Goal: Find specific page/section: Find specific page/section

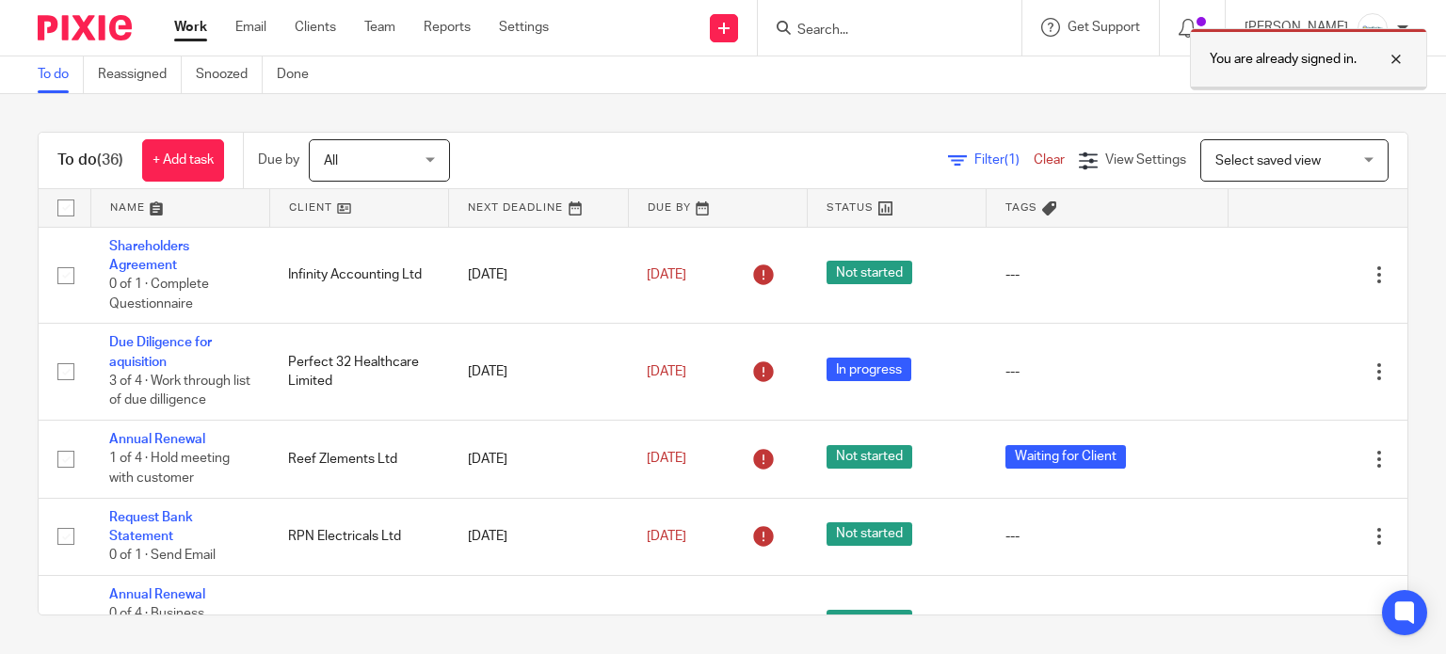
click at [1398, 58] on div at bounding box center [1381, 59] width 51 height 23
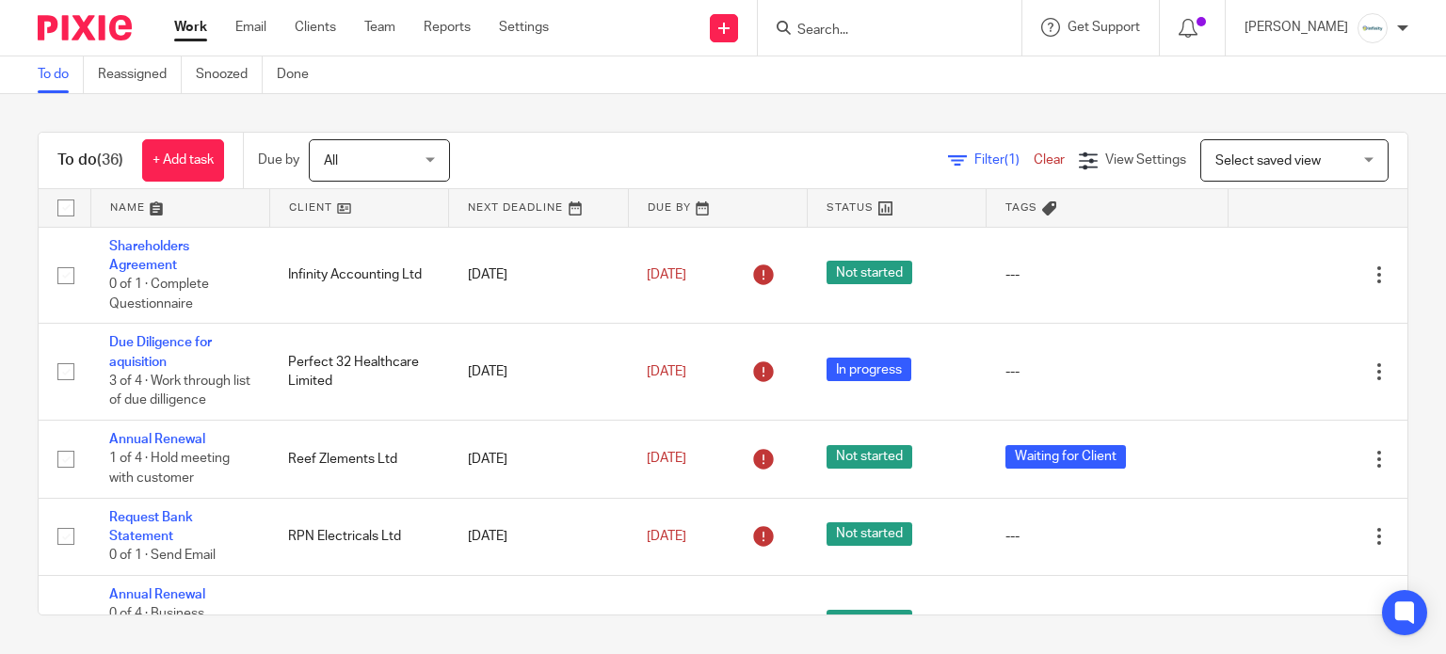
click at [886, 24] on input "Search" at bounding box center [879, 31] width 169 height 17
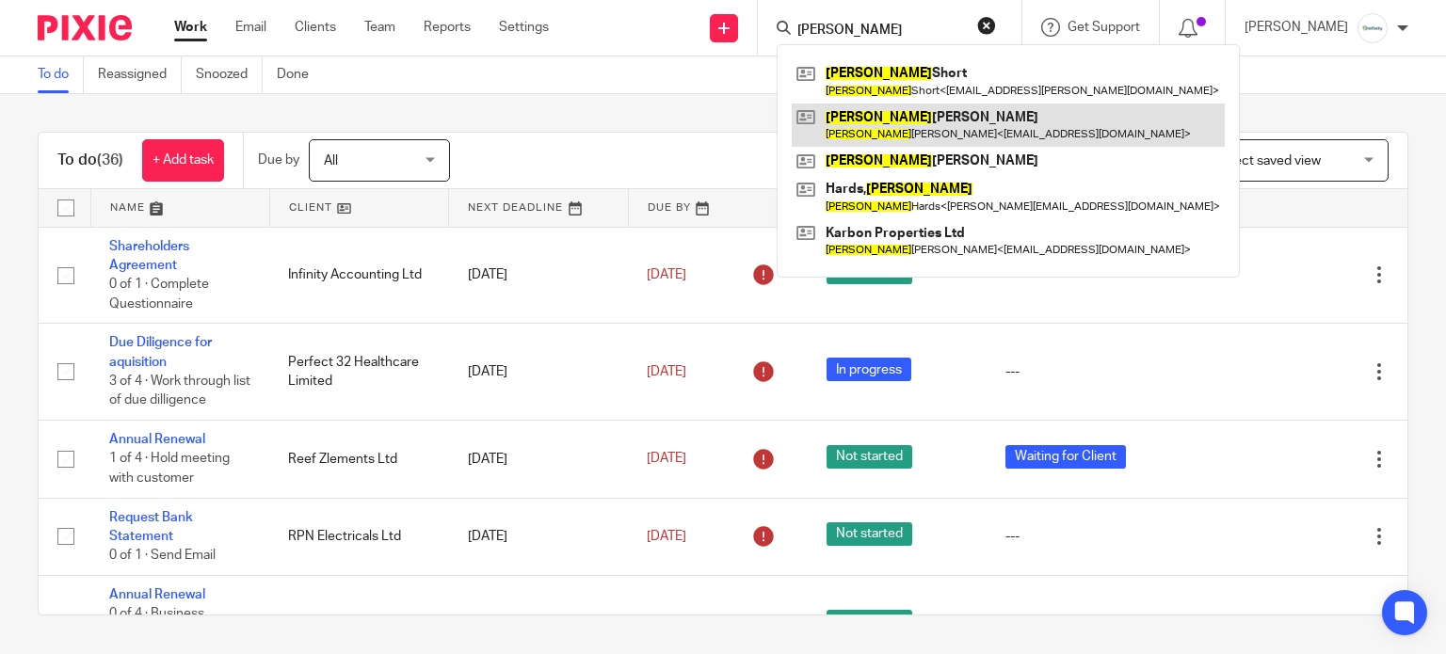
type input "[PERSON_NAME]"
click at [986, 123] on link at bounding box center [1007, 125] width 433 height 43
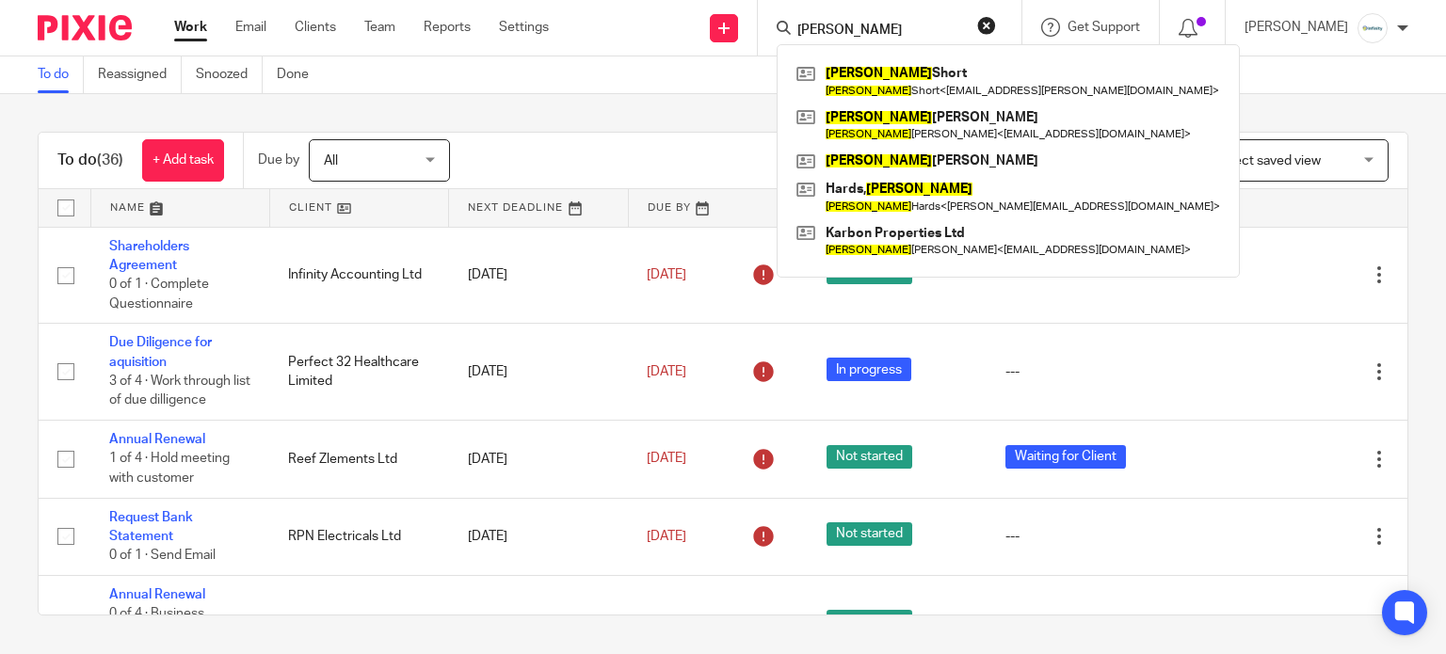
click at [556, 85] on div "To do Reassigned Snoozed Done" at bounding box center [723, 75] width 1446 height 38
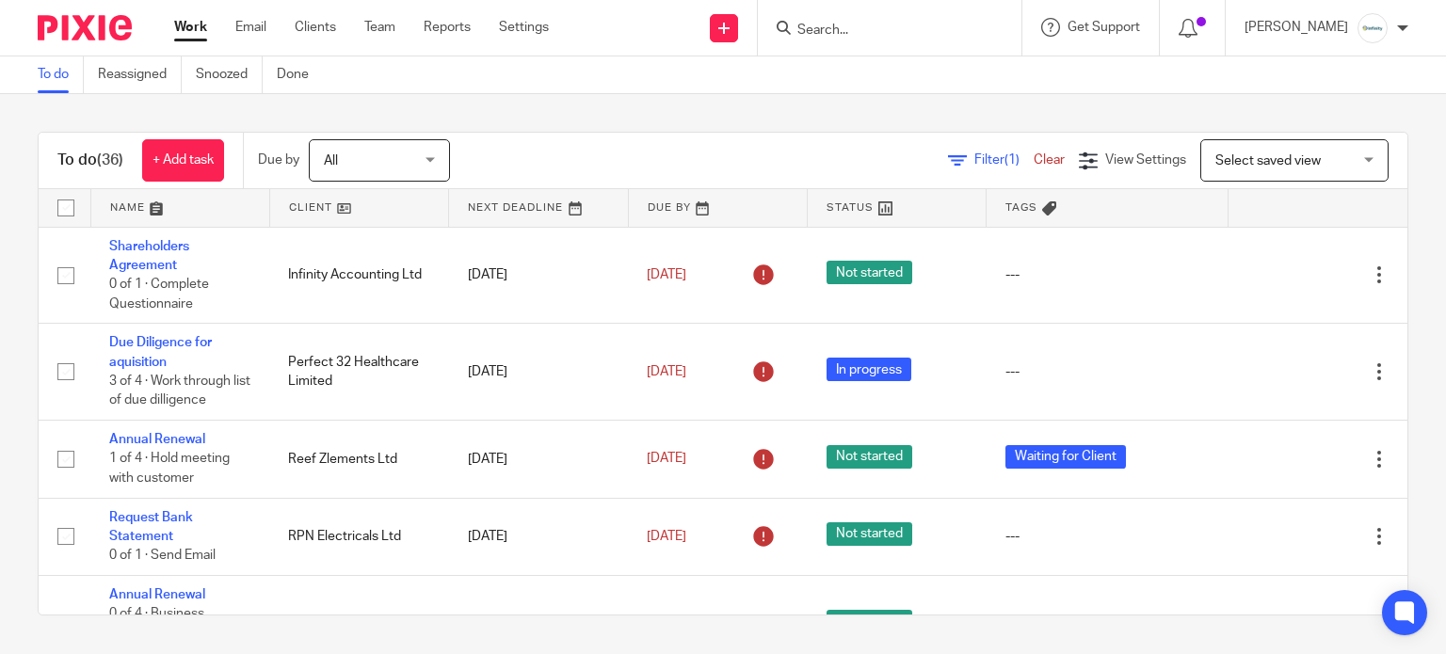
click at [899, 20] on form at bounding box center [895, 28] width 200 height 24
click at [897, 27] on input "Search" at bounding box center [879, 31] width 169 height 17
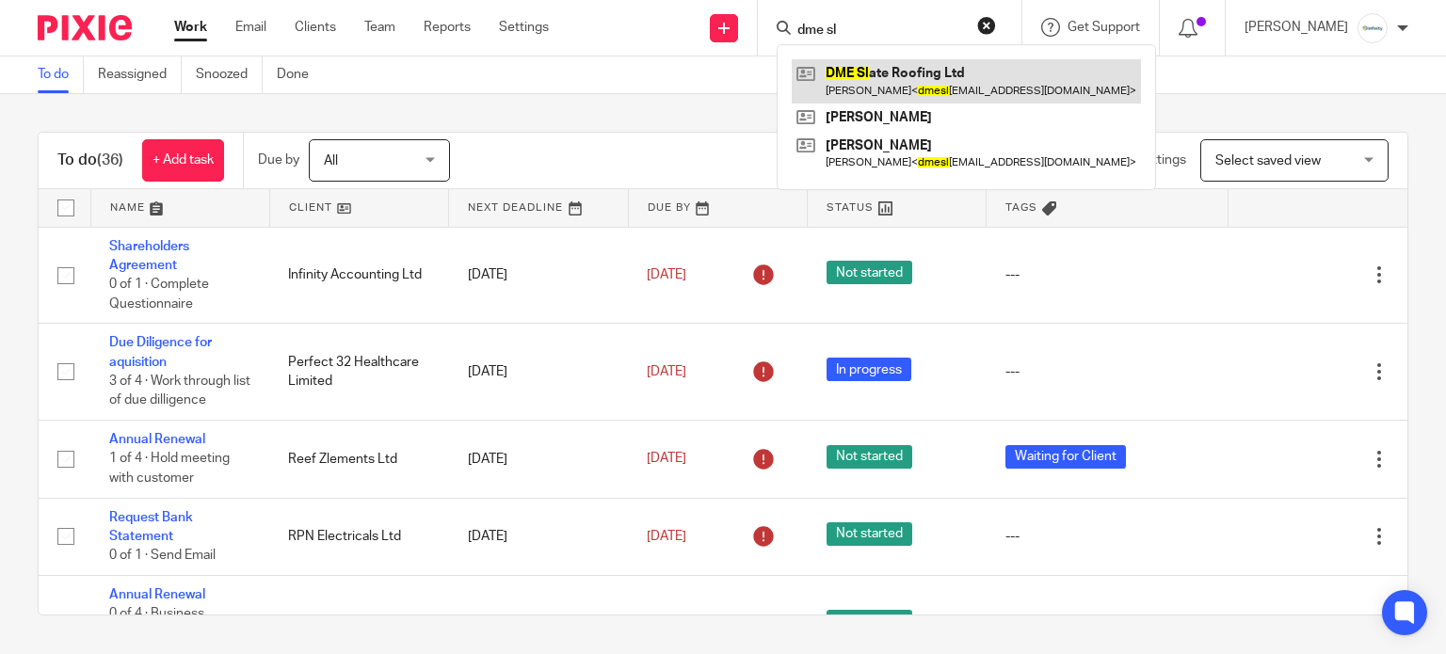
type input "dme sl"
click at [906, 86] on link at bounding box center [965, 80] width 349 height 43
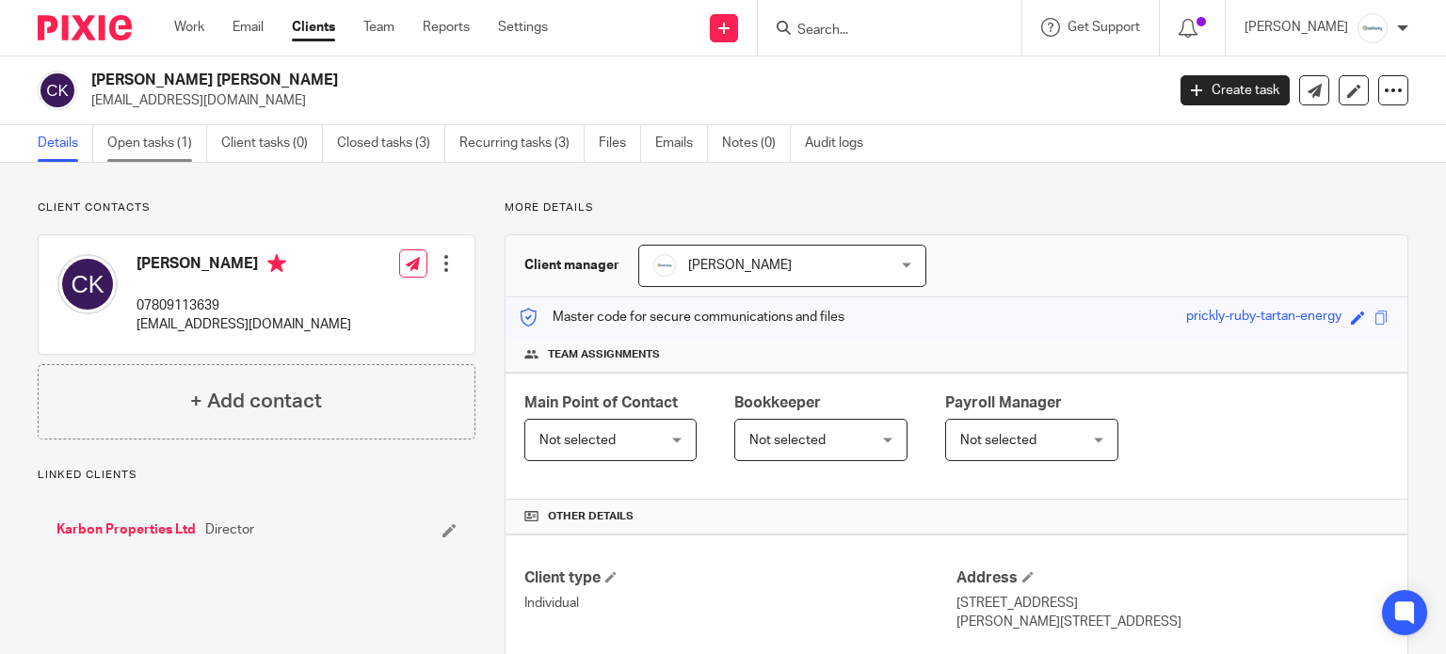
click at [152, 149] on link "Open tasks (1)" at bounding box center [157, 143] width 100 height 37
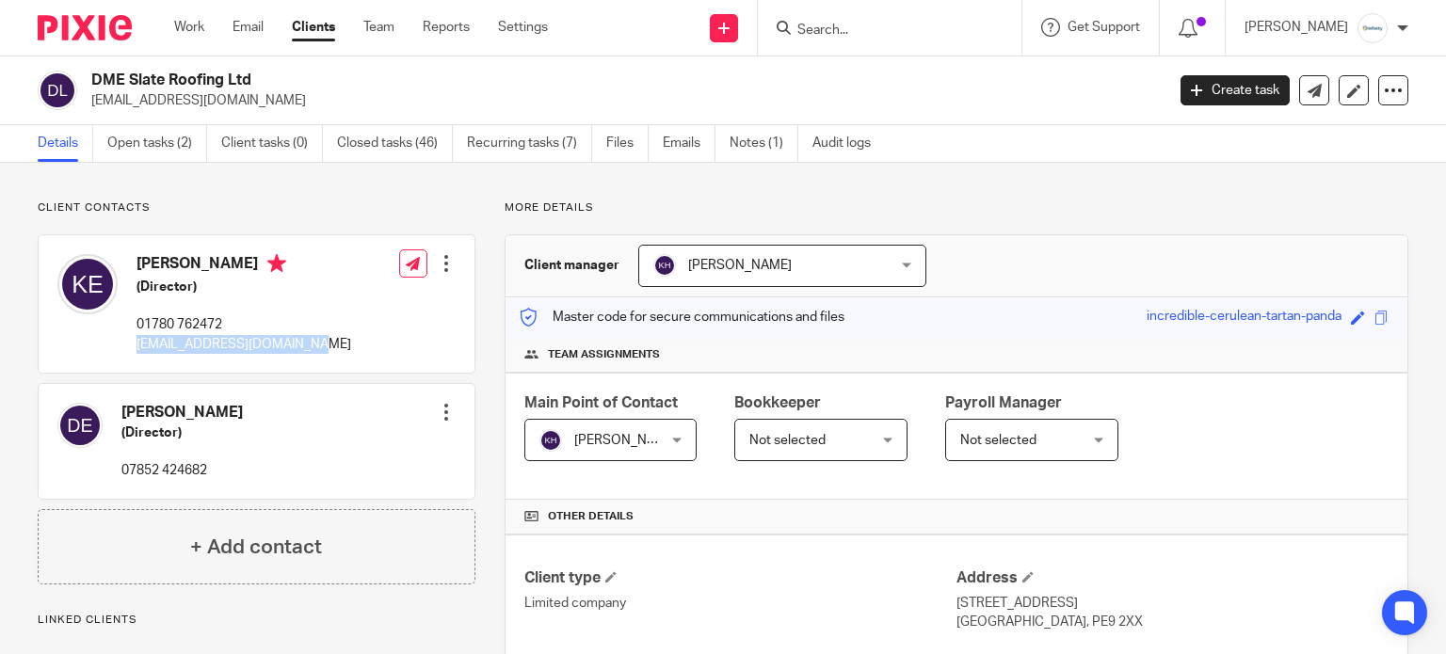
drag, startPoint x: 310, startPoint y: 343, endPoint x: 138, endPoint y: 349, distance: 171.4
click at [138, 349] on div "Kelly Ellis (Director) 01780 762472 dmeslateroofing@gmail.com Edit contact Crea…" at bounding box center [257, 303] width 436 height 137
copy p "[EMAIL_ADDRESS][DOMAIN_NAME]"
